Goal: Complete application form

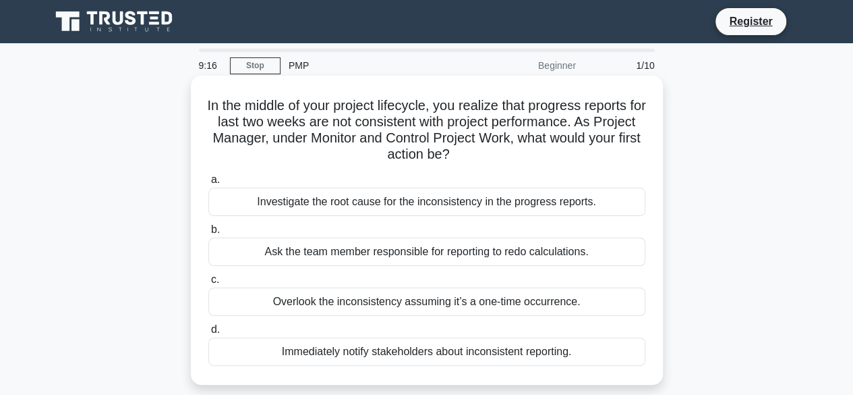
click at [292, 194] on div "Investigate the root cause for the inconsistency in the progress reports." at bounding box center [426, 202] width 437 height 28
click at [208, 184] on input "a. Investigate the root cause for the inconsistency in the progress reports." at bounding box center [208, 179] width 0 height 9
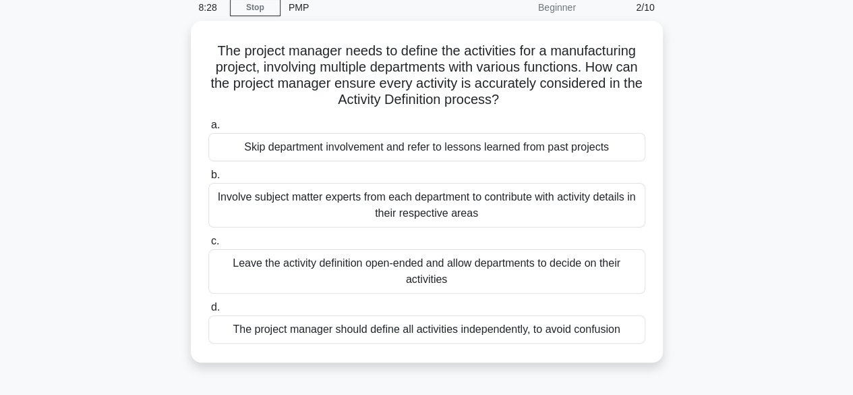
scroll to position [61, 0]
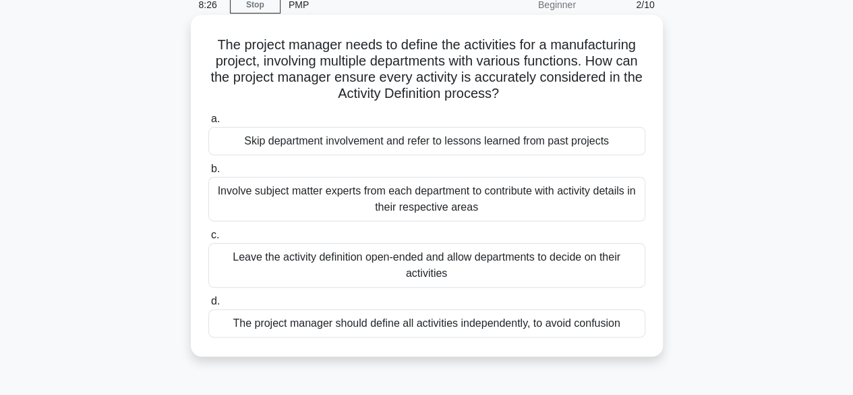
click at [491, 330] on div "The project manager should define all activities independently, to avoid confus…" at bounding box center [426, 323] width 437 height 28
click at [208, 306] on input "d. The project manager should define all activities independently, to avoid con…" at bounding box center [208, 301] width 0 height 9
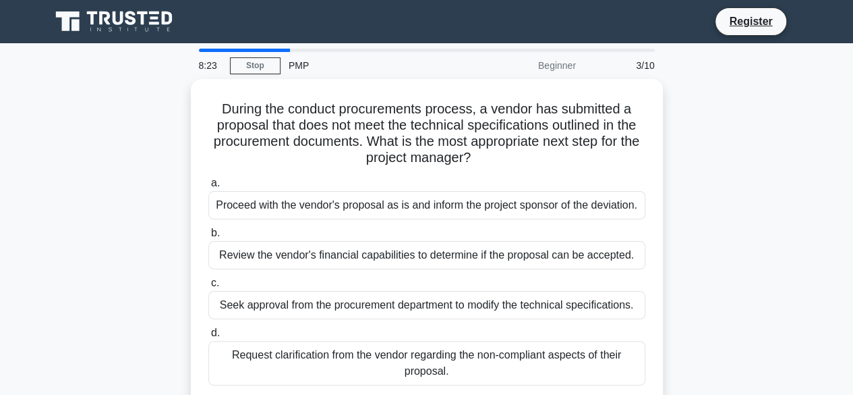
scroll to position [0, 0]
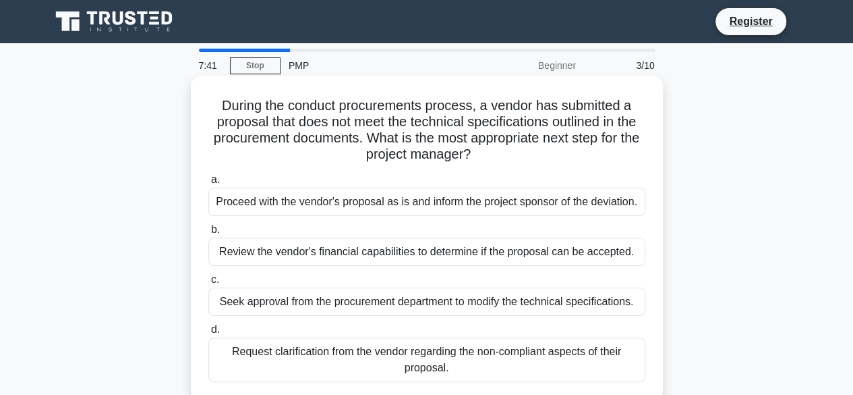
click at [457, 351] on div "Request clarification from the vendor regarding the non-compliant aspects of th…" at bounding box center [426, 359] width 437 height 45
click at [208, 334] on input "d. Request clarification from the vendor regarding the non-compliant aspects of…" at bounding box center [208, 329] width 0 height 9
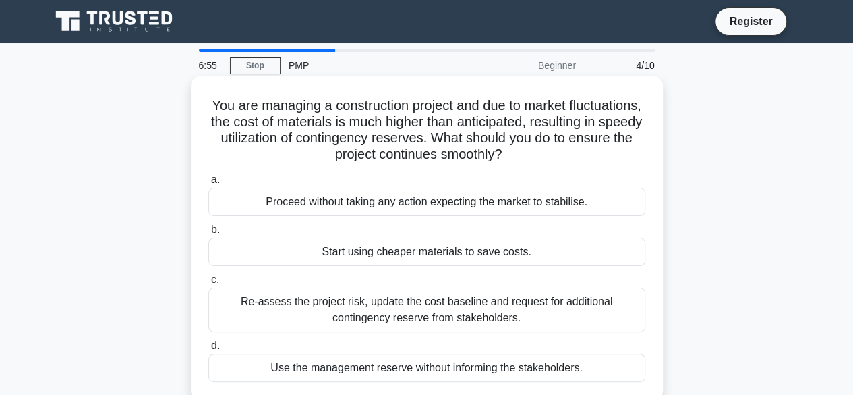
click at [461, 311] on div "Re-assess the project risk, update the cost baseline and request for additional…" at bounding box center [426, 309] width 437 height 45
click at [208, 284] on input "c. Re-assess the project risk, update the cost baseline and request for additio…" at bounding box center [208, 279] width 0 height 9
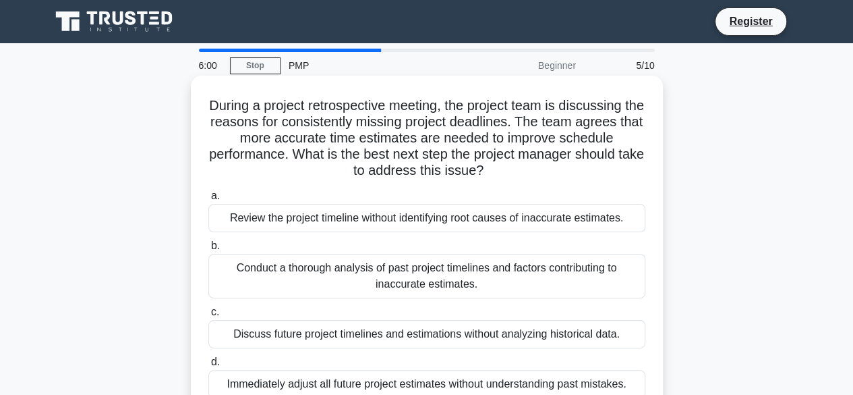
click at [498, 270] on div "Conduct a thorough analysis of past project timelines and factors contributing …" at bounding box center [426, 276] width 437 height 45
click at [208, 250] on input "b. Conduct a thorough analysis of past project timelines and factors contributi…" at bounding box center [208, 245] width 0 height 9
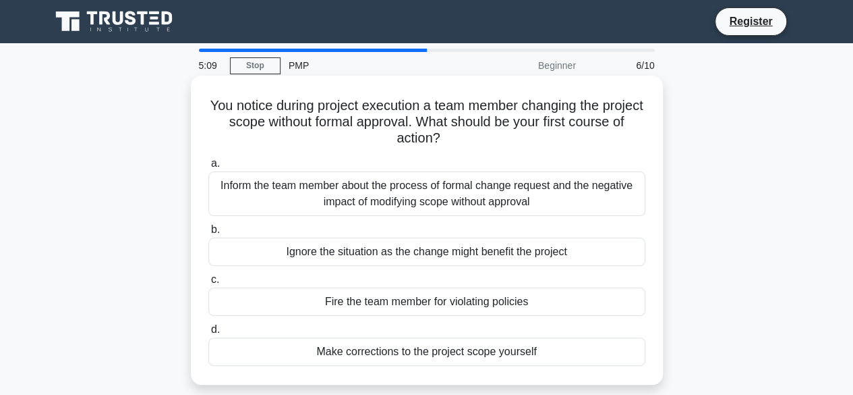
click at [546, 195] on div "Inform the team member about the process of formal change request and the negat…" at bounding box center [426, 193] width 437 height 45
click at [208, 168] on input "a. Inform the team member about the process of formal change request and the ne…" at bounding box center [208, 163] width 0 height 9
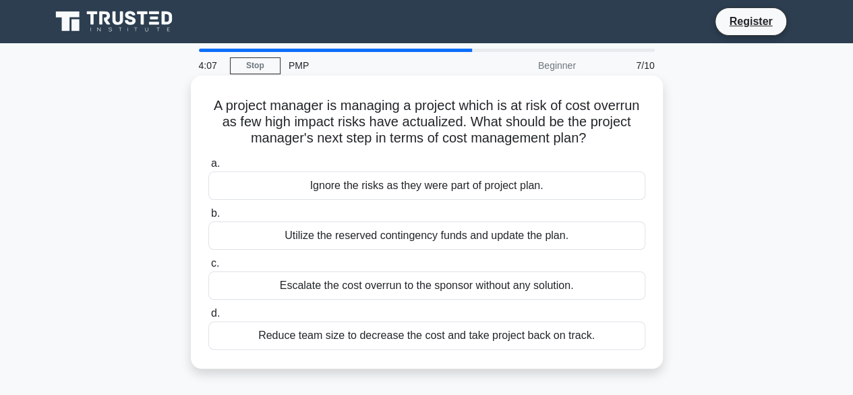
click at [571, 292] on div "Escalate the cost overrun to the sponsor without any solution." at bounding box center [426, 285] width 437 height 28
click at [208, 268] on input "c. Escalate the cost overrun to the sponsor without any solution." at bounding box center [208, 263] width 0 height 9
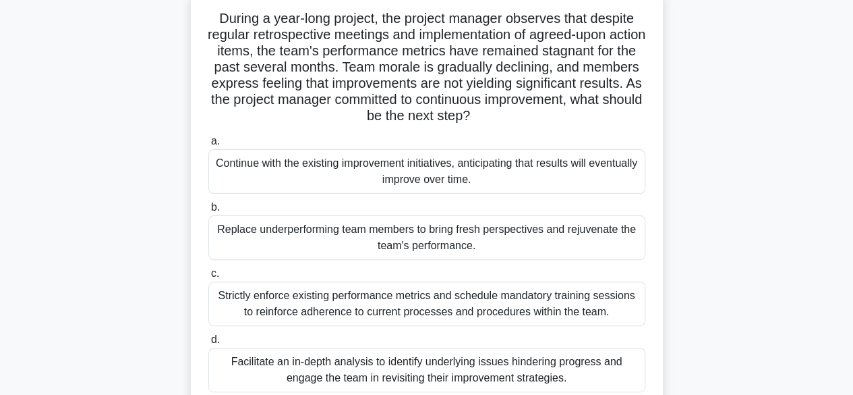
scroll to position [92, 0]
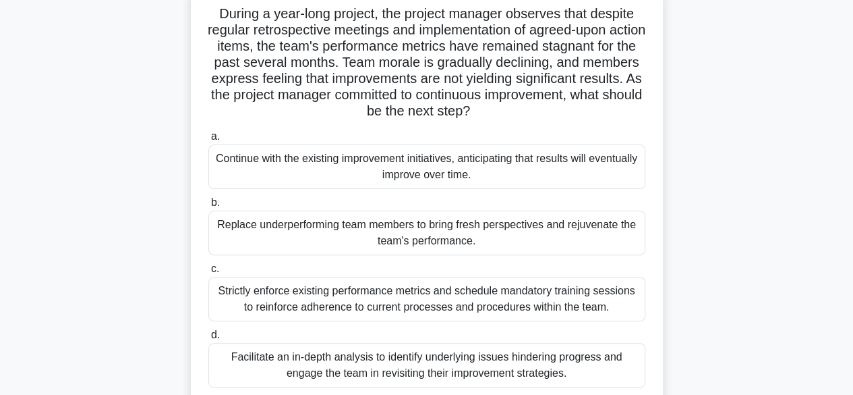
click at [540, 371] on div "Facilitate an in-depth analysis to identify underlying issues hindering progres…" at bounding box center [426, 365] width 437 height 45
click at [208, 339] on input "d. Facilitate an in-depth analysis to identify underlying issues hindering prog…" at bounding box center [208, 335] width 0 height 9
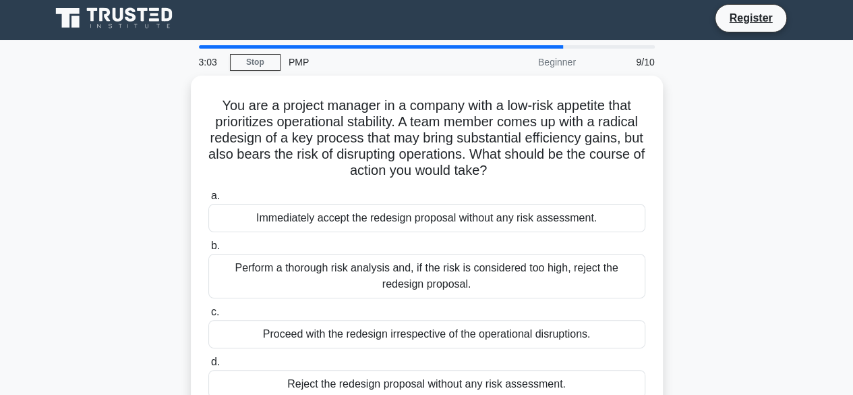
scroll to position [0, 0]
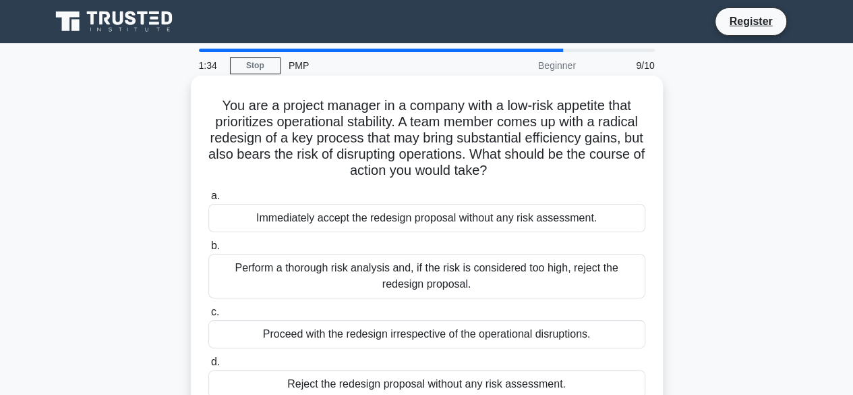
click at [473, 276] on div "Perform a thorough risk analysis and, if the risk is considered too high, rejec…" at bounding box center [426, 276] width 437 height 45
click at [208, 250] on input "b. Perform a thorough risk analysis and, if the risk is considered too high, re…" at bounding box center [208, 245] width 0 height 9
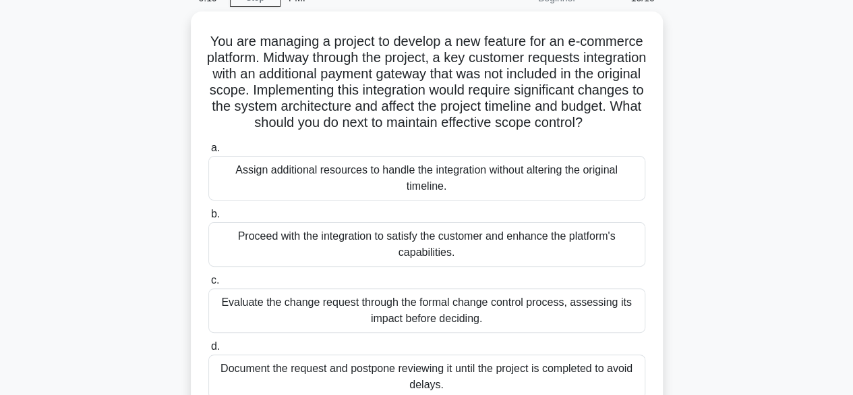
scroll to position [69, 0]
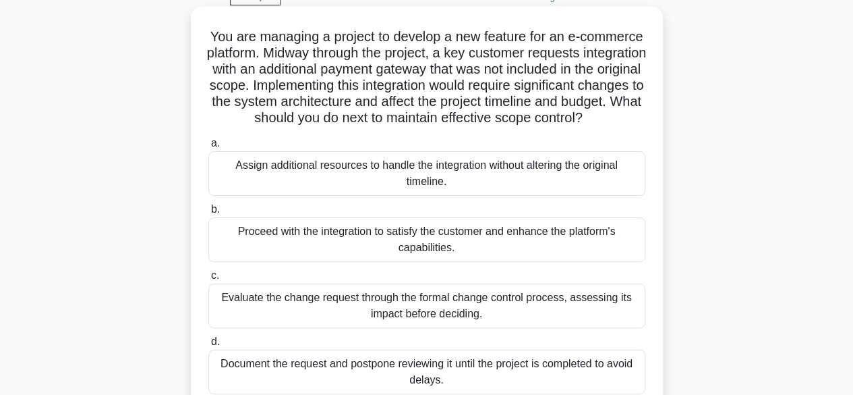
click at [496, 320] on div "Evaluate the change request through the formal change control process, assessin…" at bounding box center [426, 305] width 437 height 45
click at [208, 280] on input "c. Evaluate the change request through the formal change control process, asses…" at bounding box center [208, 275] width 0 height 9
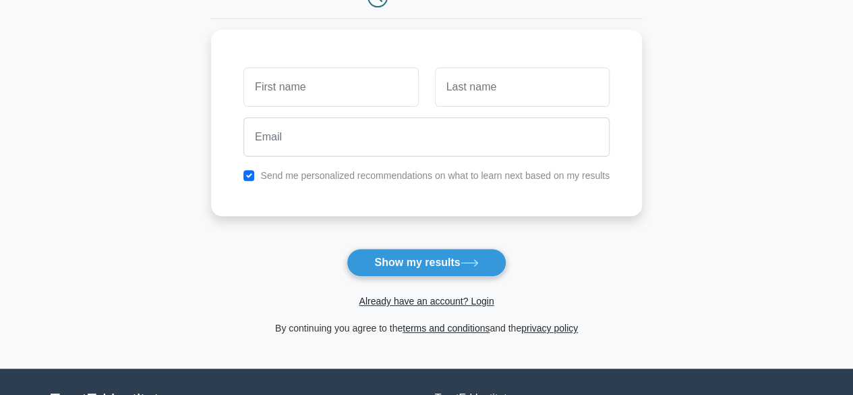
scroll to position [163, 0]
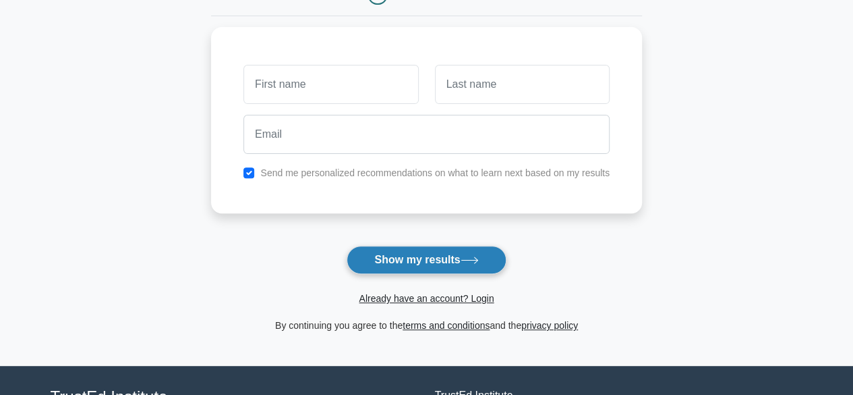
click at [463, 249] on button "Show my results" at bounding box center [426, 260] width 159 height 28
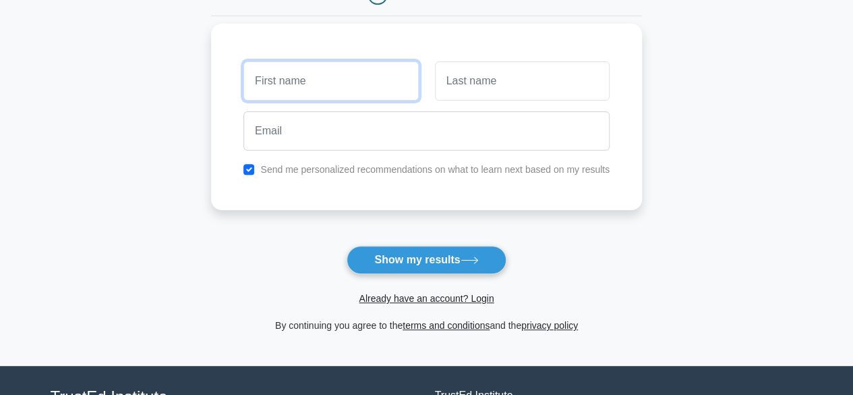
click at [316, 80] on input "text" at bounding box center [331, 80] width 175 height 39
type input "[PERSON_NAME]"
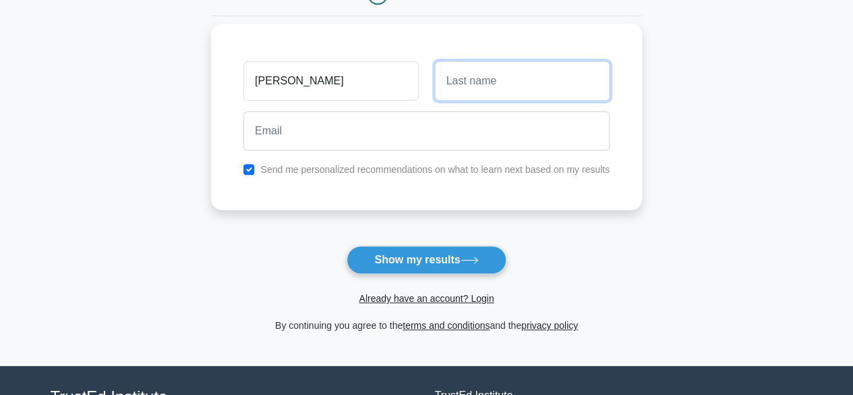
click at [482, 75] on input "text" at bounding box center [522, 80] width 175 height 39
type input "[PERSON_NAME]"
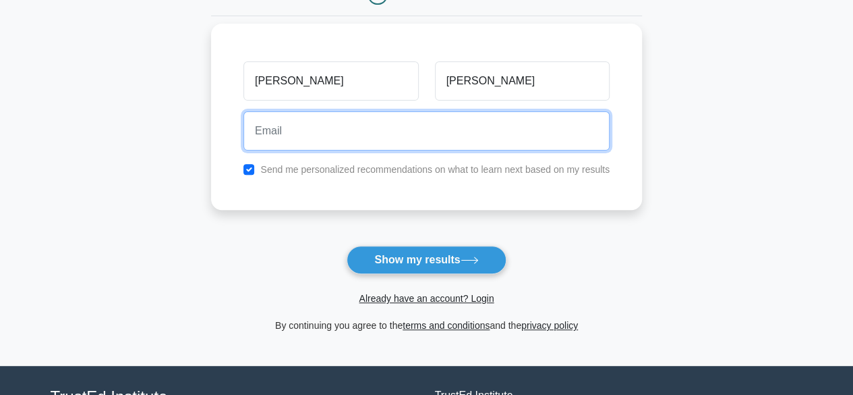
click at [355, 134] on input "email" at bounding box center [427, 130] width 366 height 39
type input "[EMAIL_ADDRESS][DOMAIN_NAME]"
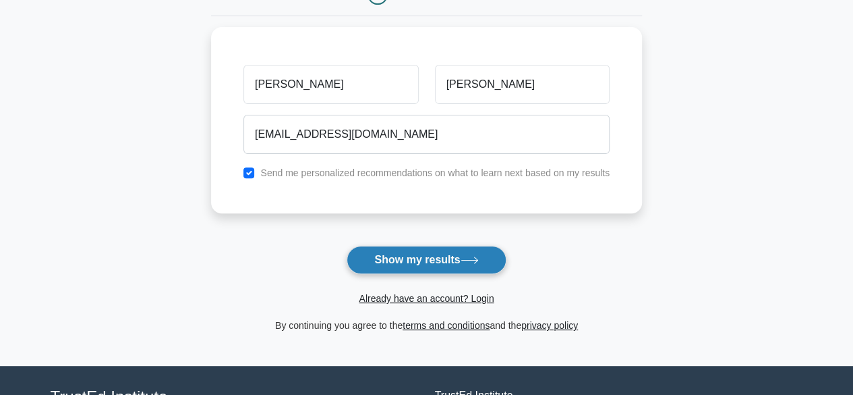
click at [426, 254] on button "Show my results" at bounding box center [426, 260] width 159 height 28
